Goal: Task Accomplishment & Management: Manage account settings

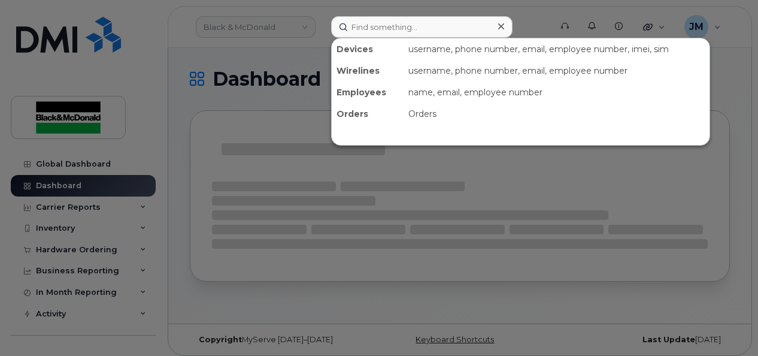
click at [380, 26] on input at bounding box center [421, 27] width 181 height 22
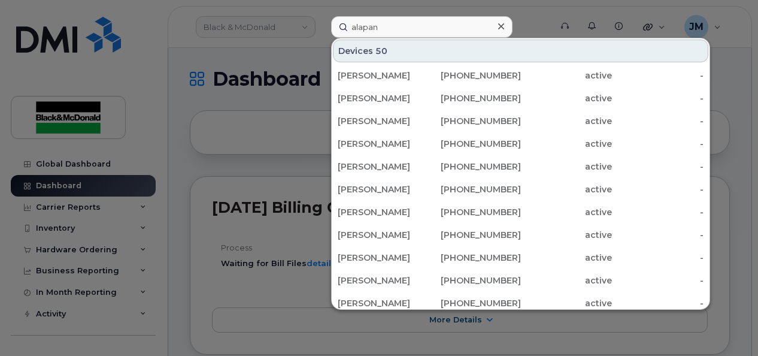
type input "alapan"
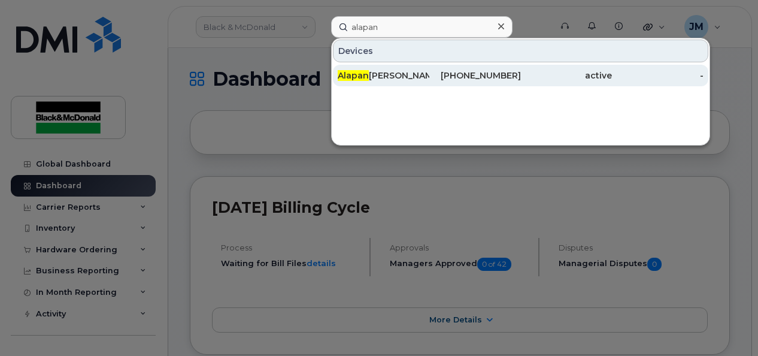
click at [369, 69] on div "Alapan Arnab" at bounding box center [384, 76] width 92 height 22
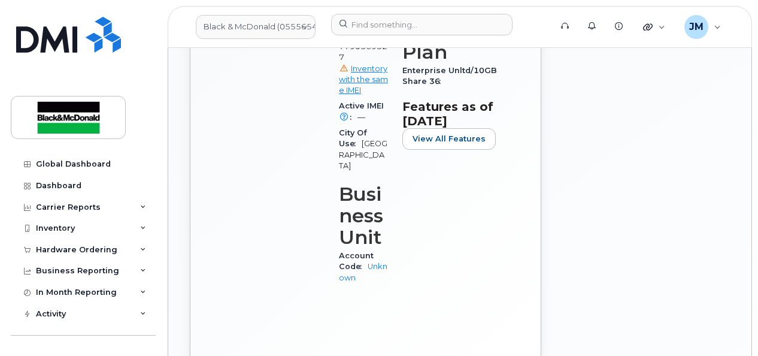
scroll to position [593, 0]
click at [358, 281] on link "Unknown" at bounding box center [363, 271] width 49 height 20
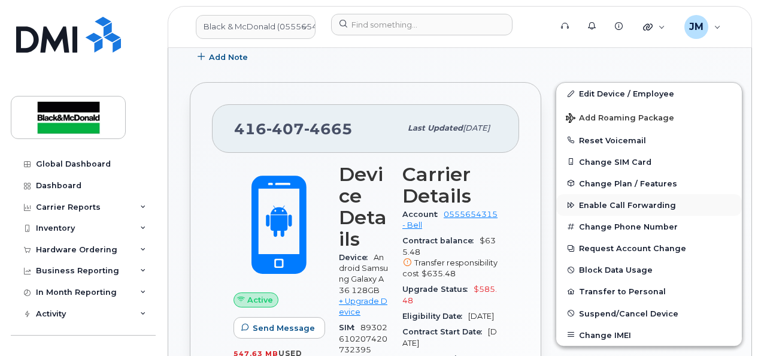
scroll to position [234, 0]
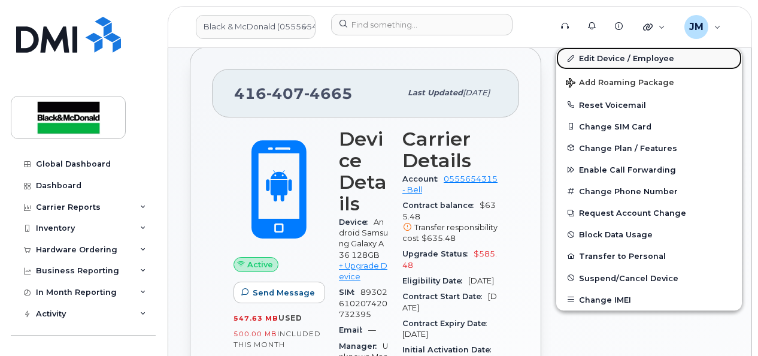
click at [630, 56] on link "Edit Device / Employee" at bounding box center [649, 58] width 186 height 22
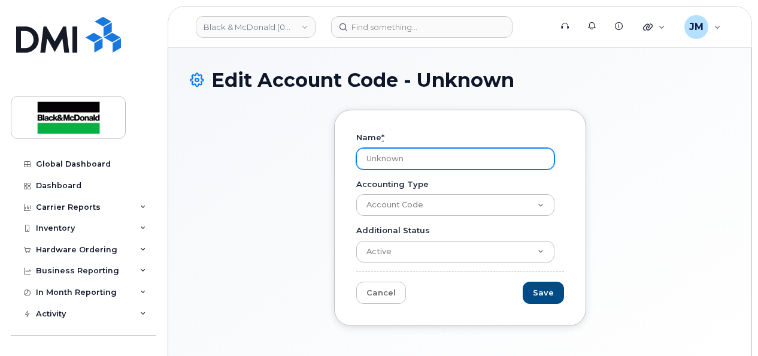
click at [497, 162] on input "Unknown" at bounding box center [455, 159] width 198 height 22
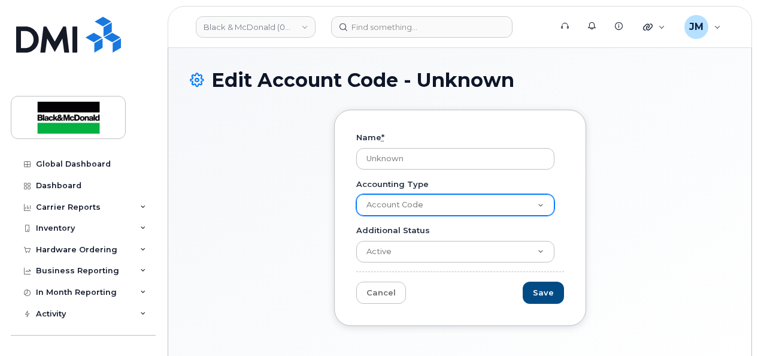
click at [544, 202] on select "Account Code" at bounding box center [455, 205] width 198 height 22
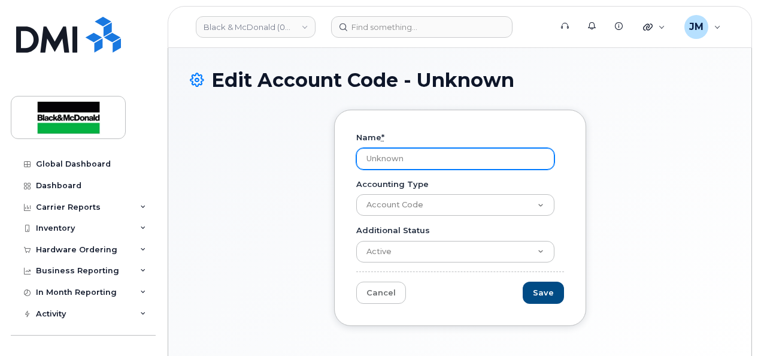
click at [462, 153] on input "Unknown" at bounding box center [455, 159] width 198 height 22
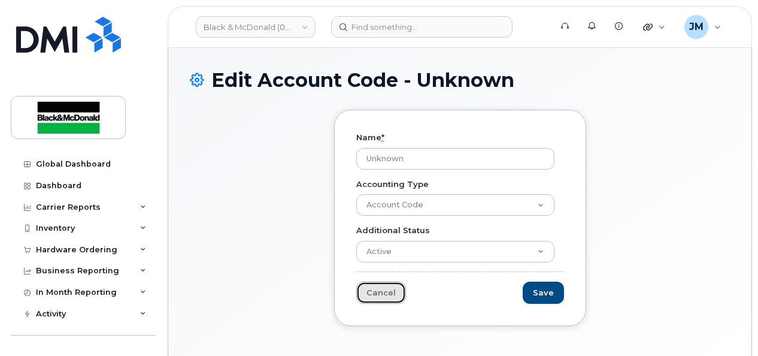
click at [387, 290] on link "Cancel" at bounding box center [381, 292] width 50 height 22
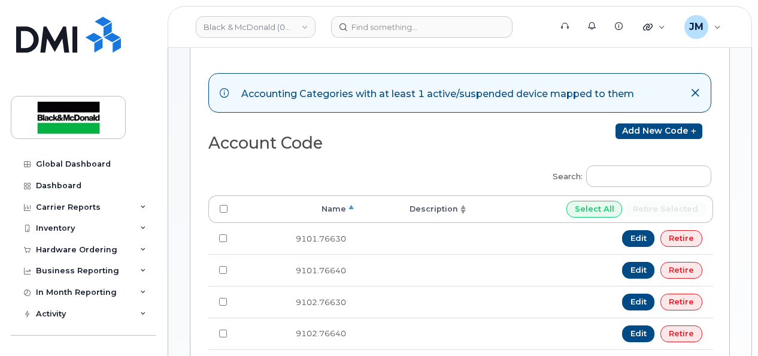
scroll to position [131, 0]
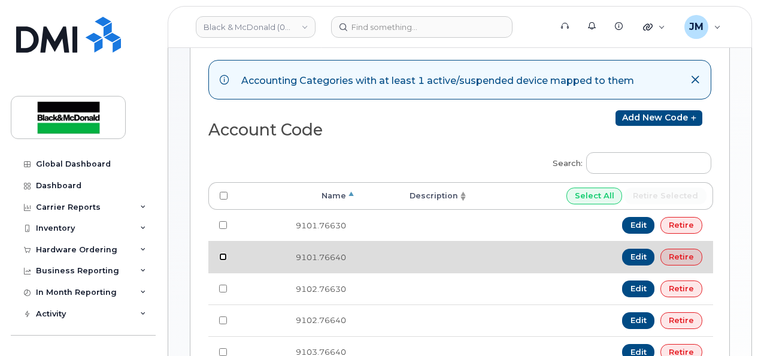
click at [222, 253] on input "checkbox" at bounding box center [223, 257] width 8 height 8
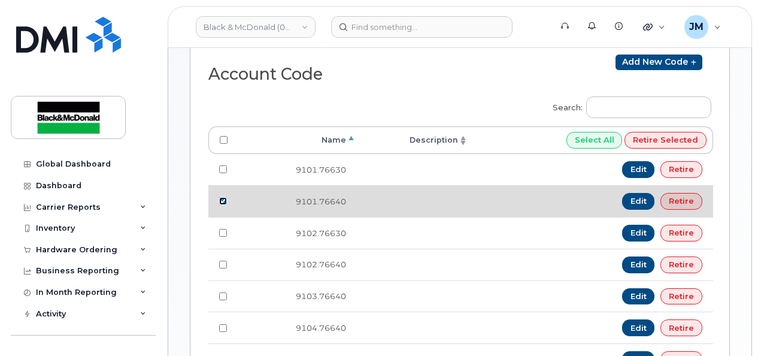
scroll to position [172, 0]
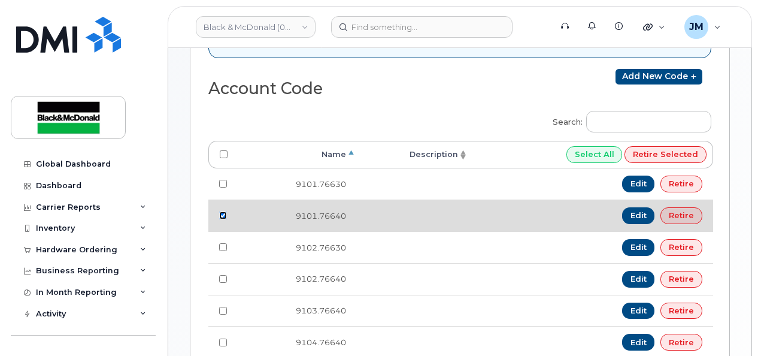
click at [223, 211] on input "checkbox" at bounding box center [223, 215] width 8 height 8
checkbox input "false"
drag, startPoint x: 296, startPoint y: 210, endPoint x: 353, endPoint y: 212, distance: 56.3
click at [353, 212] on td "9101.76640" at bounding box center [297, 215] width 119 height 32
copy td "9101.76640"
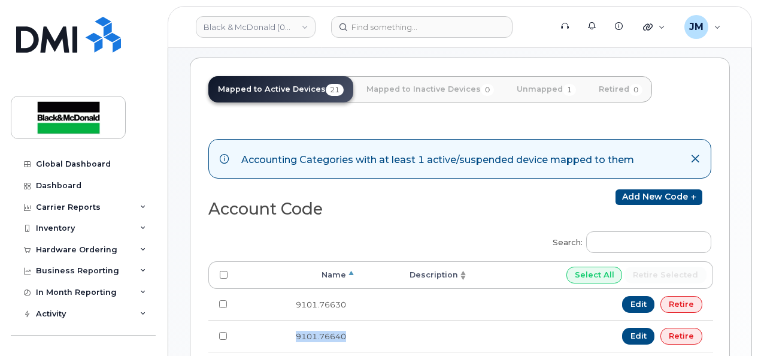
scroll to position [0, 0]
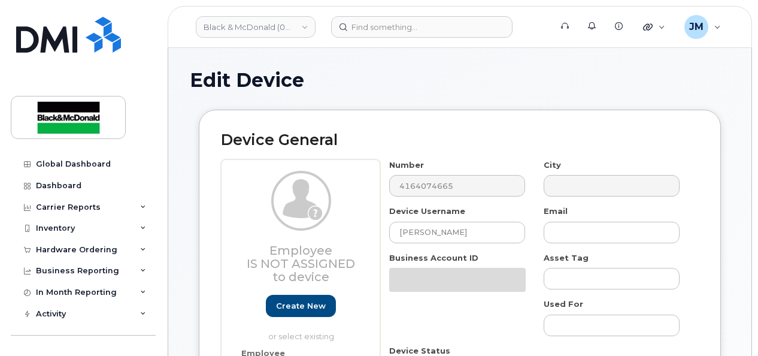
select select "35077782"
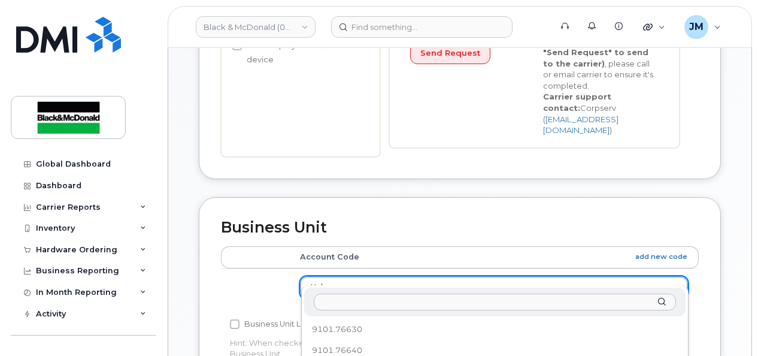
scroll to position [158, 0]
type input "9101.76640"
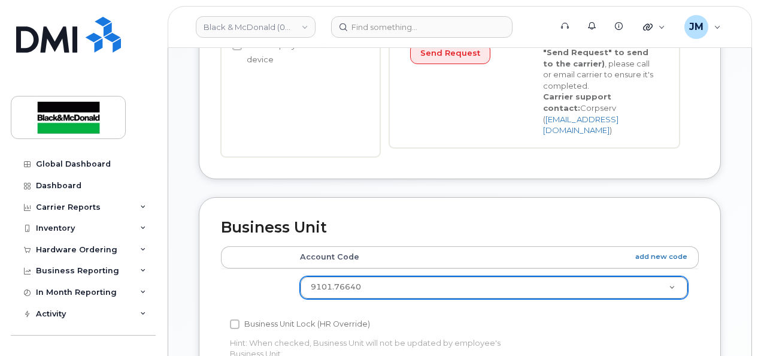
select select "35077829"
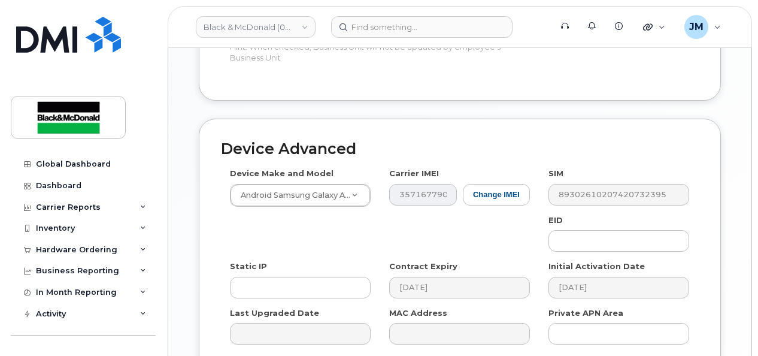
scroll to position [760, 0]
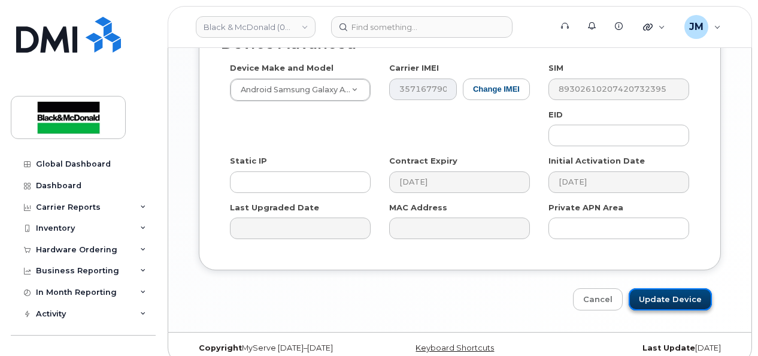
click at [689, 288] on input "Update Device" at bounding box center [670, 299] width 83 height 22
type input "Saving..."
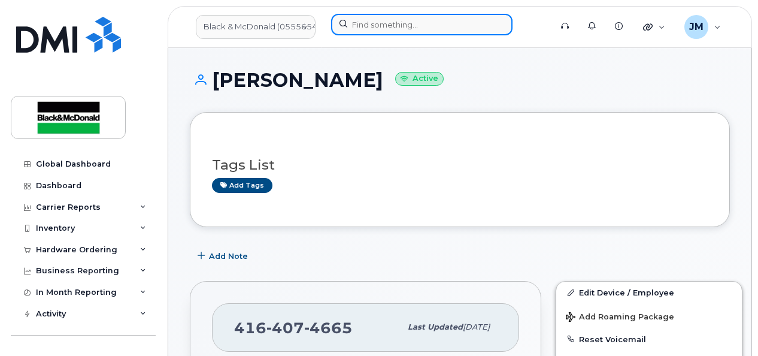
click at [403, 25] on input at bounding box center [421, 25] width 181 height 22
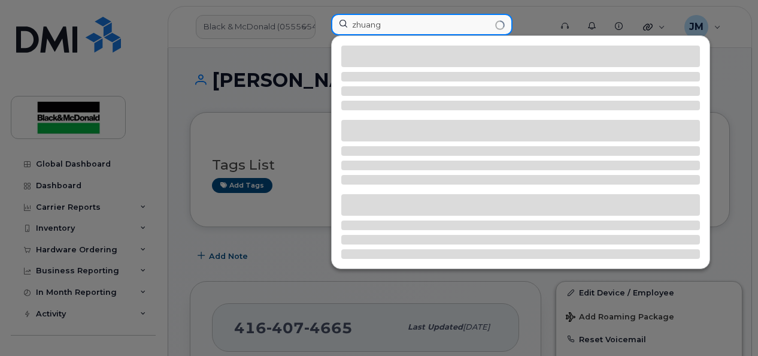
type input "zhuang"
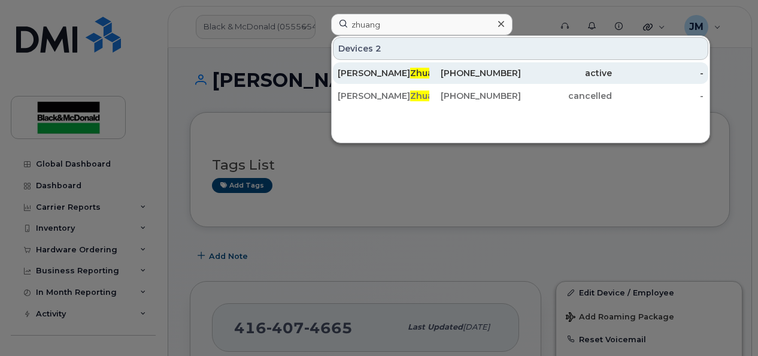
click at [410, 71] on span "Zhuang" at bounding box center [427, 73] width 35 height 11
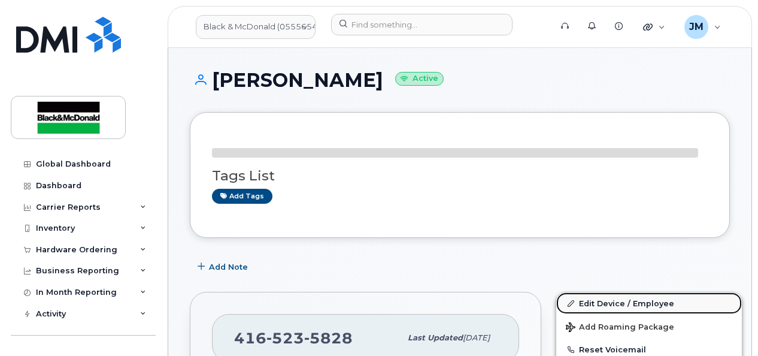
click at [614, 300] on link "Edit Device / Employee" at bounding box center [649, 303] width 186 height 22
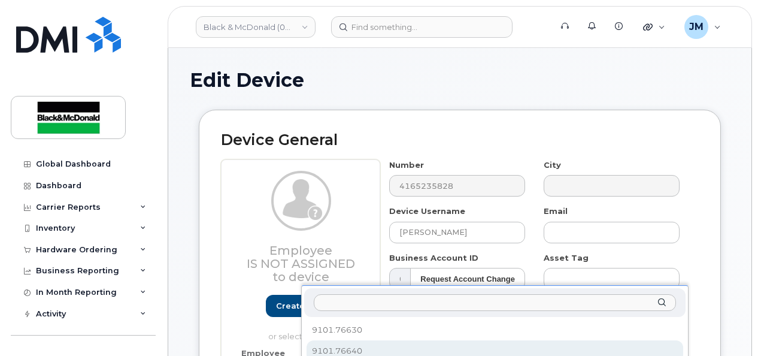
select select "35077829"
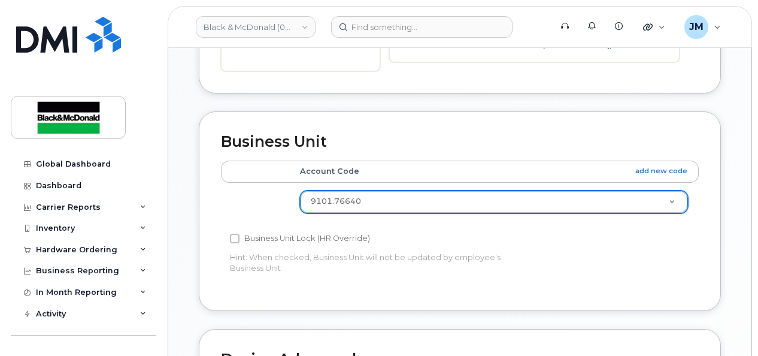
scroll to position [760, 0]
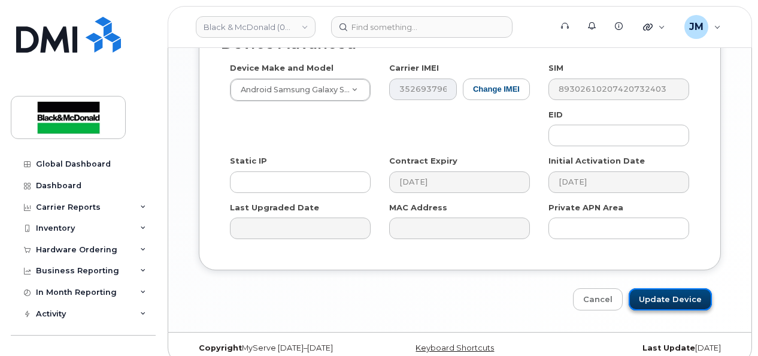
click at [669, 288] on input "Update Device" at bounding box center [670, 299] width 83 height 22
type input "Saving..."
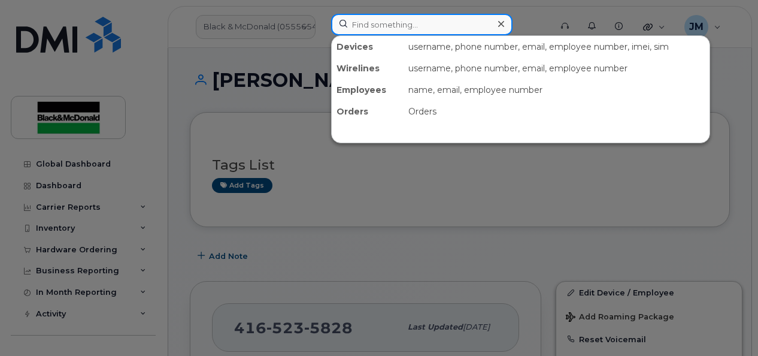
drag, startPoint x: 381, startPoint y: 17, endPoint x: 353, endPoint y: 28, distance: 30.4
click at [381, 17] on input at bounding box center [421, 25] width 181 height 22
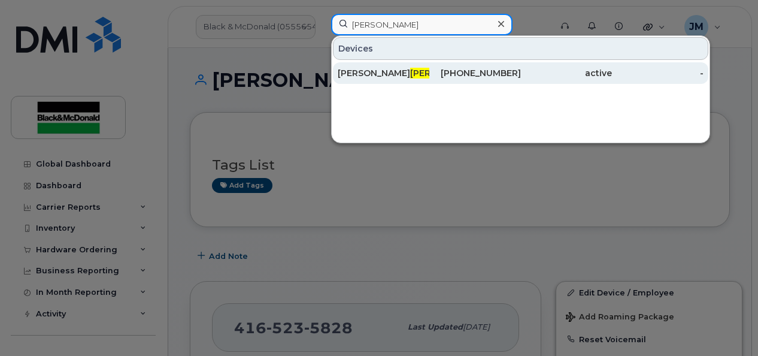
type input "mullings"
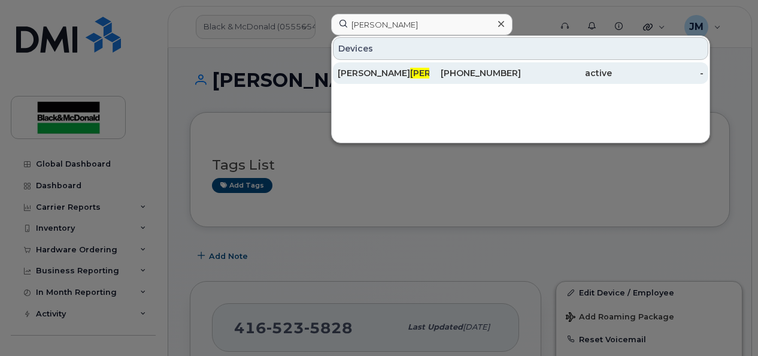
click at [410, 70] on span "Mullings" at bounding box center [446, 73] width 72 height 11
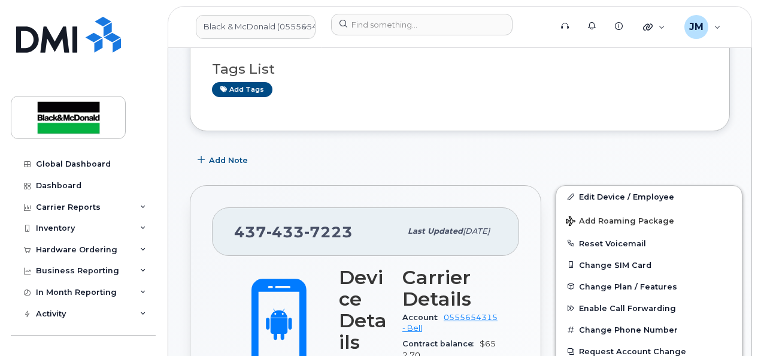
scroll to position [180, 0]
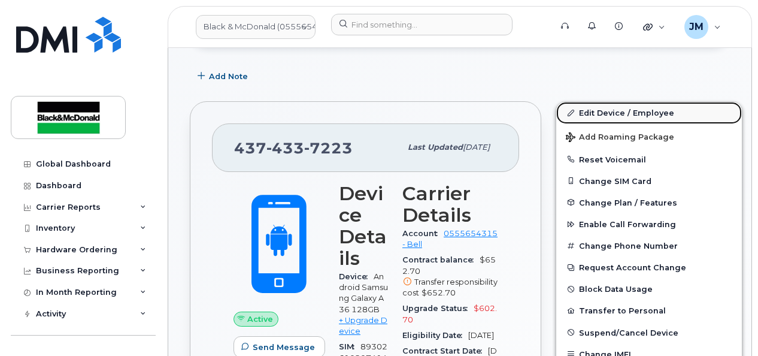
click at [602, 104] on link "Edit Device / Employee" at bounding box center [649, 113] width 186 height 22
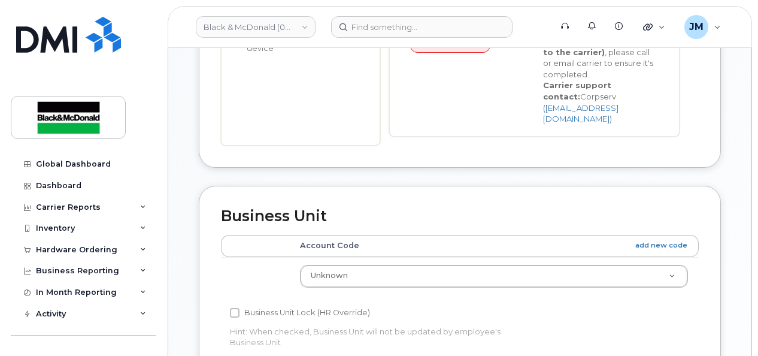
scroll to position [539, 0]
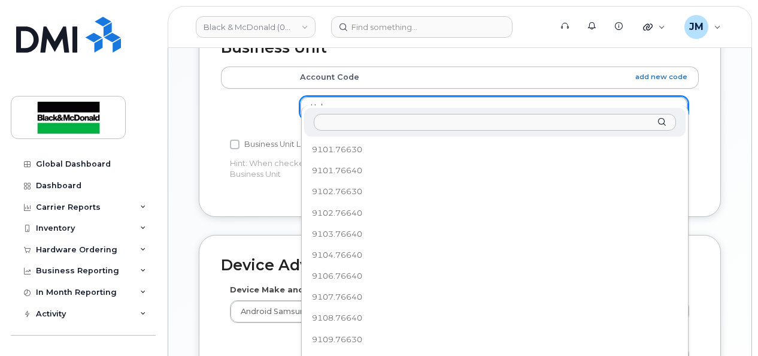
drag, startPoint x: 674, startPoint y: 90, endPoint x: 665, endPoint y: 101, distance: 14.5
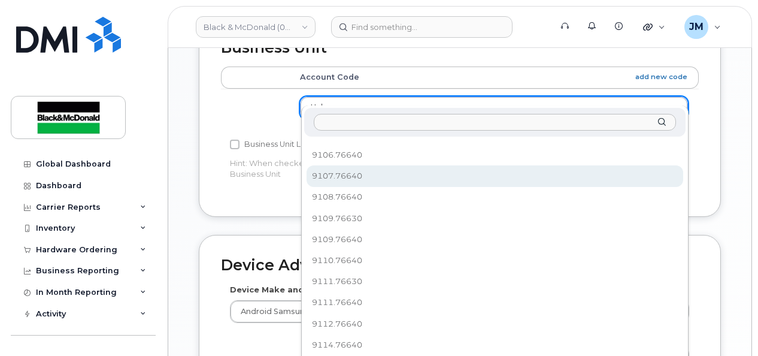
scroll to position [104, 0]
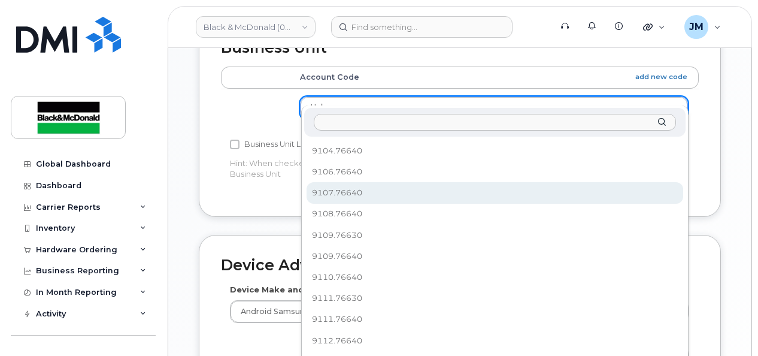
select select "35077839"
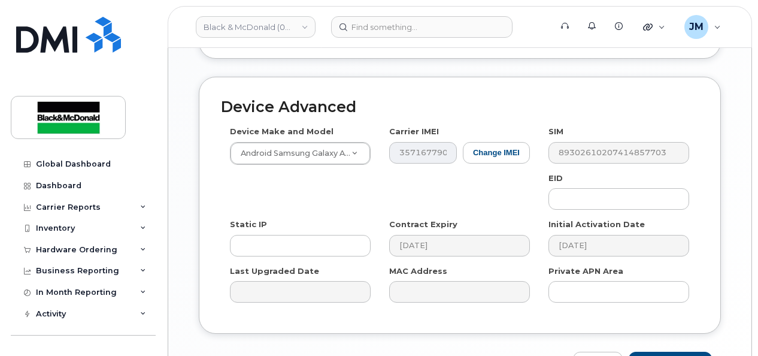
scroll to position [760, 0]
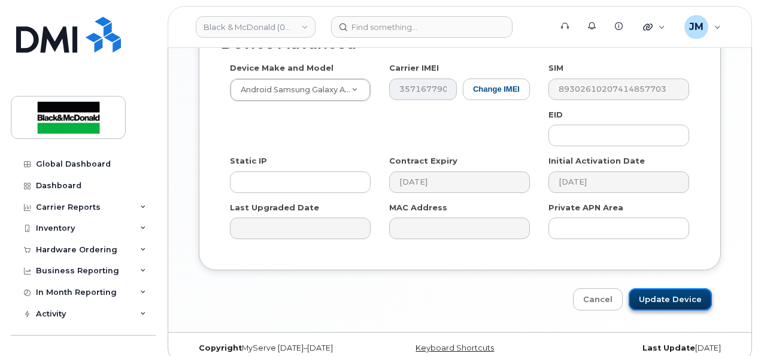
click at [689, 288] on input "Update Device" at bounding box center [670, 299] width 83 height 22
type input "Saving..."
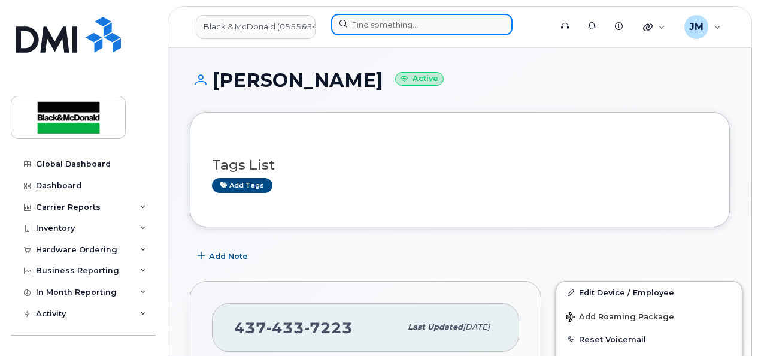
click at [451, 24] on input at bounding box center [421, 25] width 181 height 22
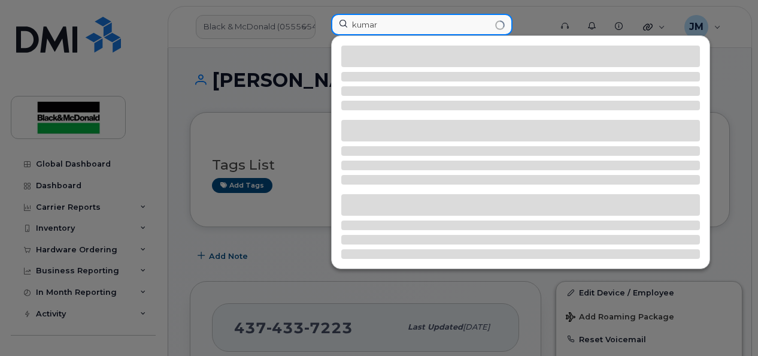
type input "kumar"
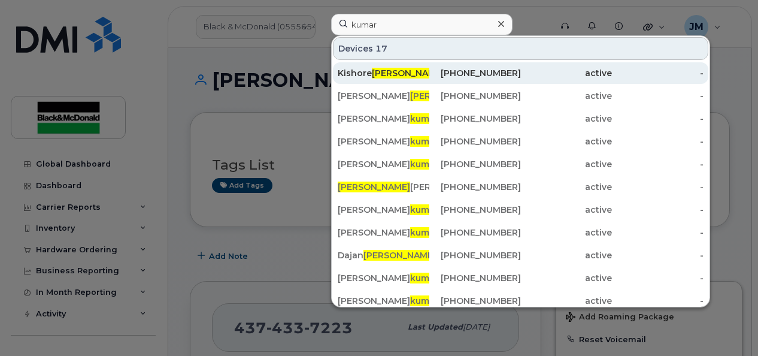
click at [473, 71] on div "416-985-7223" at bounding box center [475, 73] width 92 height 12
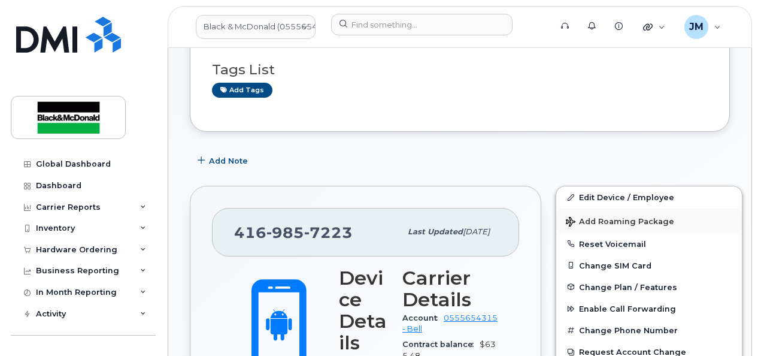
scroll to position [120, 0]
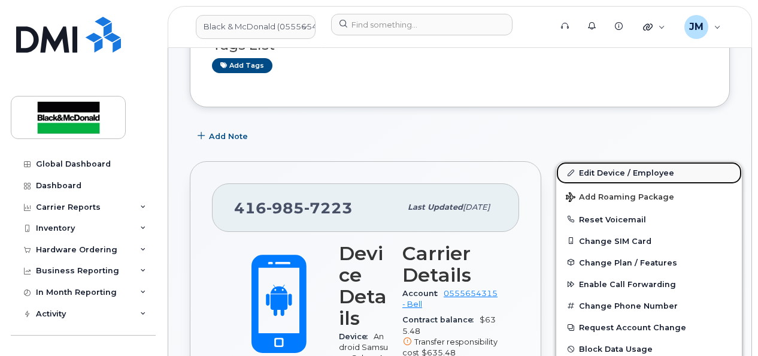
click at [632, 169] on link "Edit Device / Employee" at bounding box center [649, 173] width 186 height 22
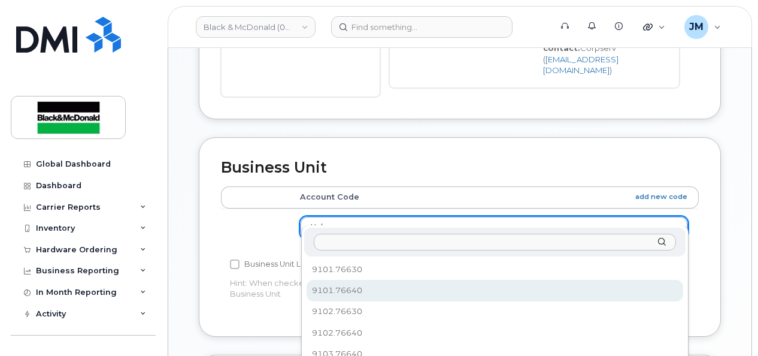
select select "35077829"
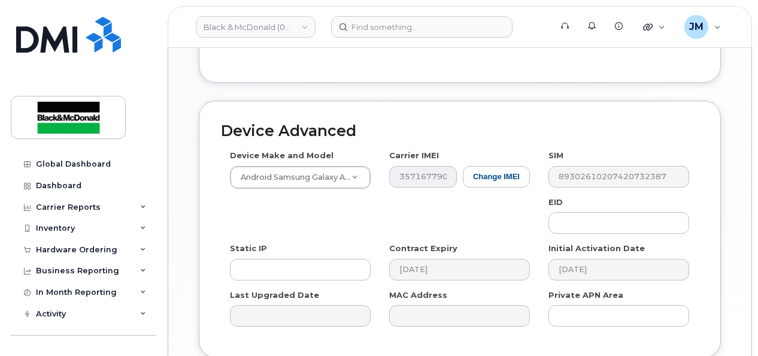
scroll to position [760, 0]
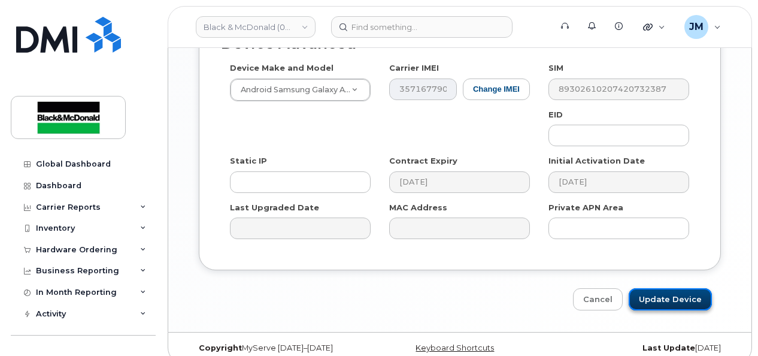
click at [687, 288] on input "Update Device" at bounding box center [670, 299] width 83 height 22
type input "Saving..."
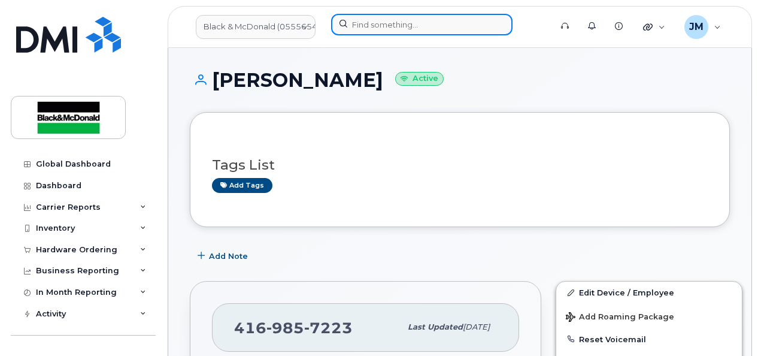
click at [382, 17] on input at bounding box center [421, 25] width 181 height 22
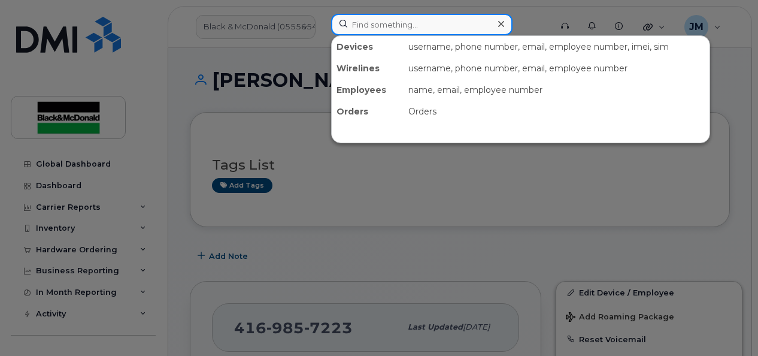
paste input "Gabourie"
type input "Gabourie"
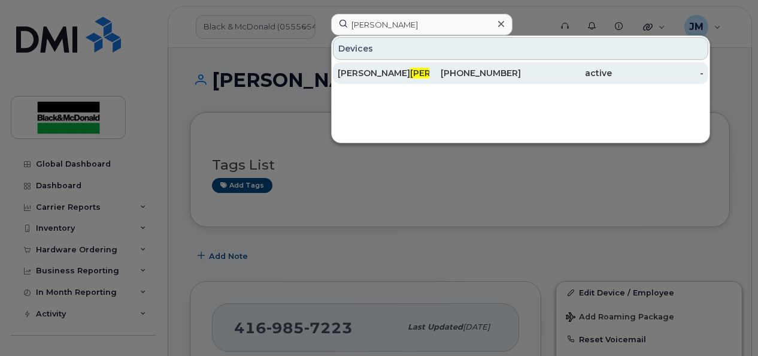
click at [489, 69] on div "416-528-2650" at bounding box center [475, 73] width 92 height 12
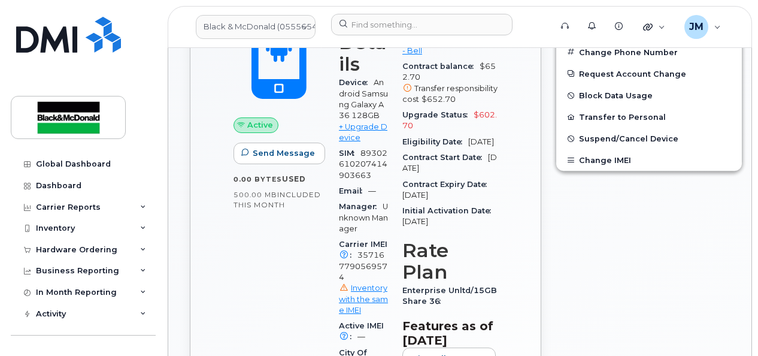
scroll to position [240, 0]
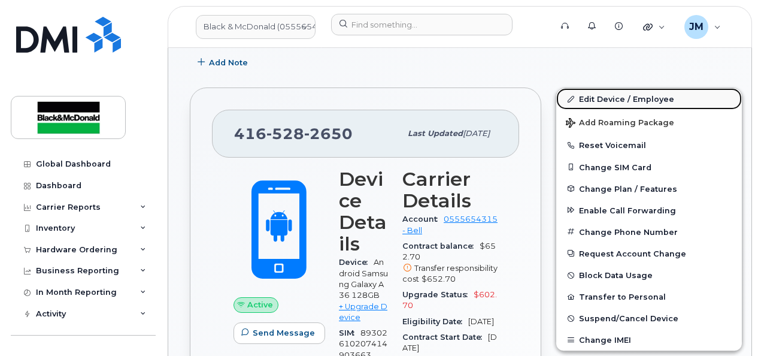
click at [588, 96] on link "Edit Device / Employee" at bounding box center [649, 99] width 186 height 22
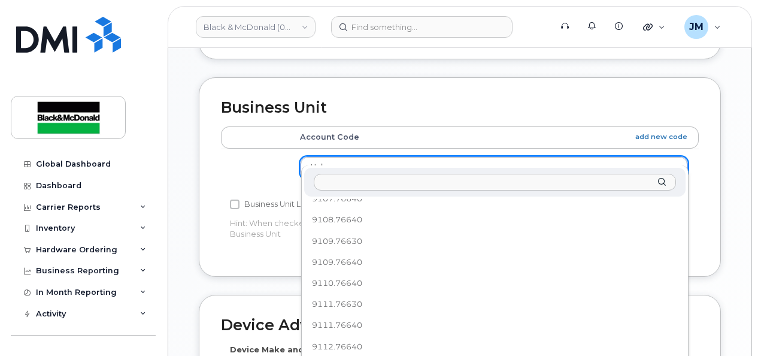
scroll to position [148, 0]
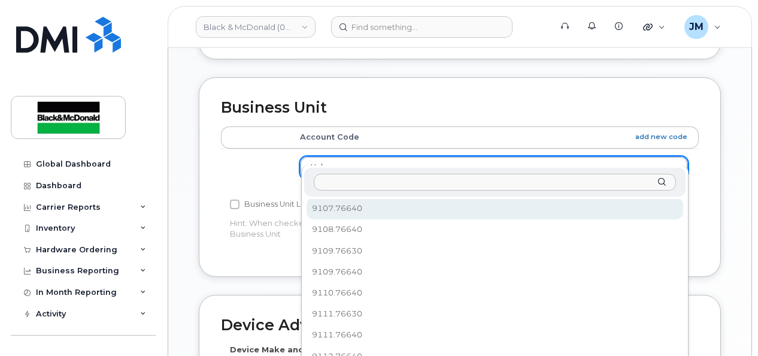
select select "35077839"
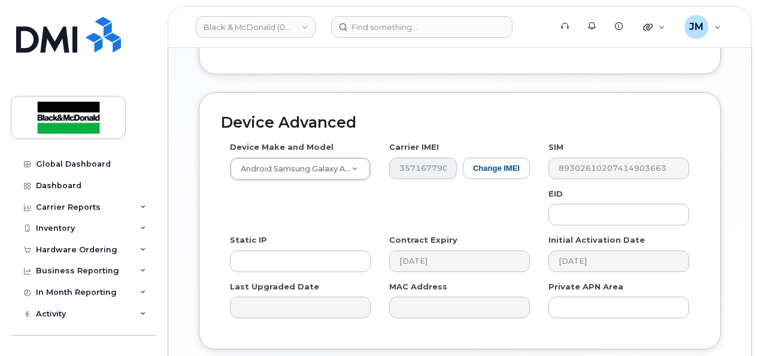
scroll to position [760, 0]
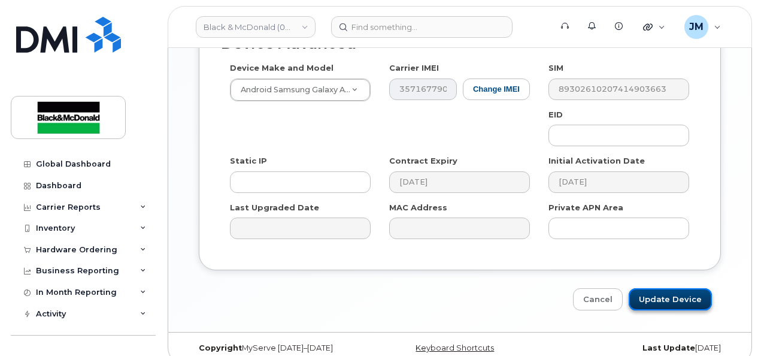
click at [671, 288] on input "Update Device" at bounding box center [670, 299] width 83 height 22
type input "Saving..."
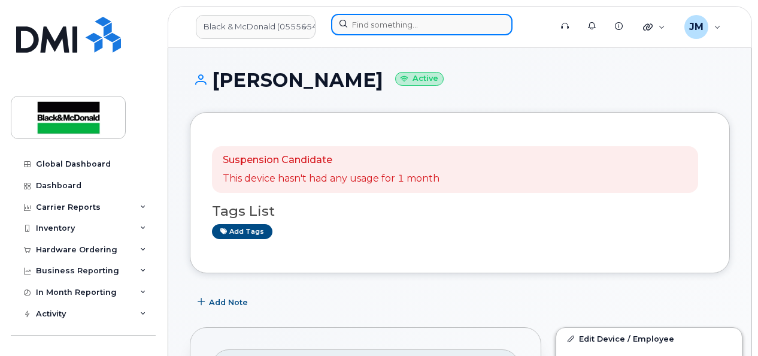
click at [466, 28] on input at bounding box center [421, 25] width 181 height 22
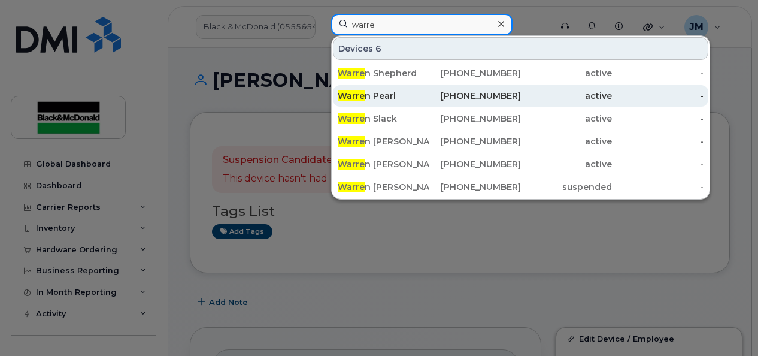
type input "warre"
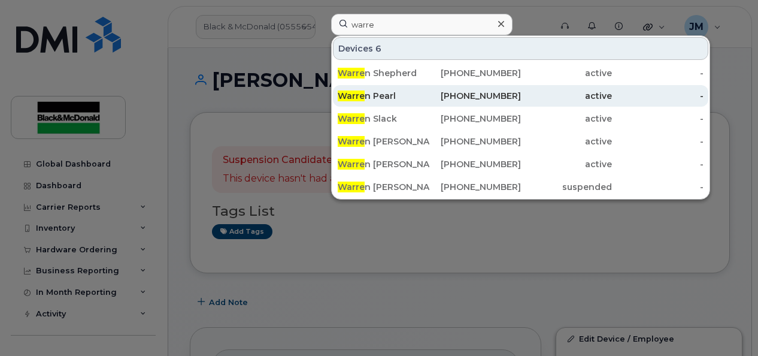
click at [387, 92] on div "Warre n Pearl" at bounding box center [384, 96] width 92 height 12
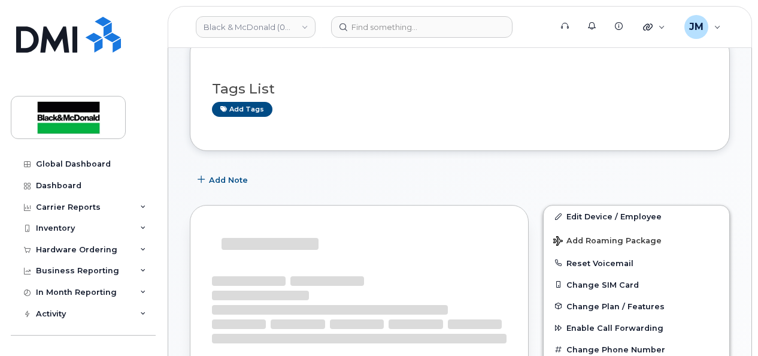
scroll to position [120, 0]
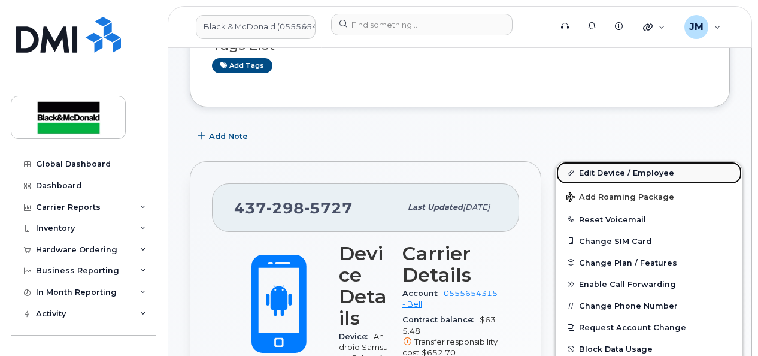
click at [595, 168] on link "Edit Device / Employee" at bounding box center [649, 173] width 186 height 22
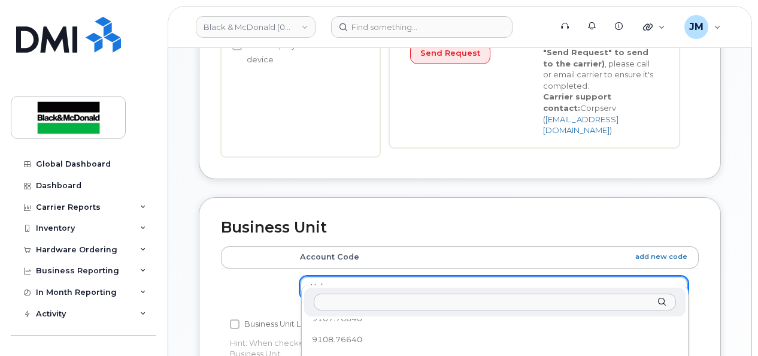
scroll to position [148, 0]
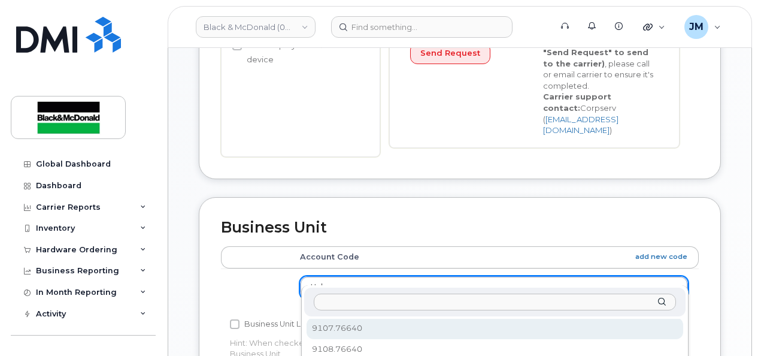
select select "35077839"
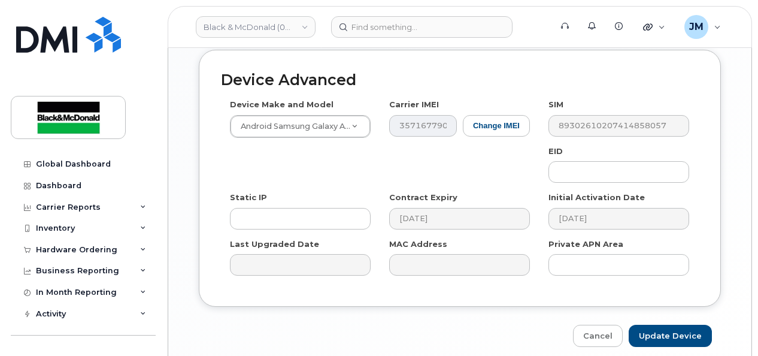
scroll to position [760, 0]
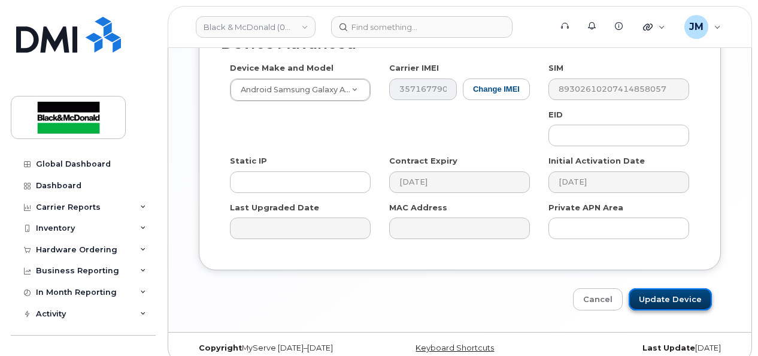
click at [690, 288] on input "Update Device" at bounding box center [670, 299] width 83 height 22
type input "Saving..."
